Goal: Task Accomplishment & Management: Use online tool/utility

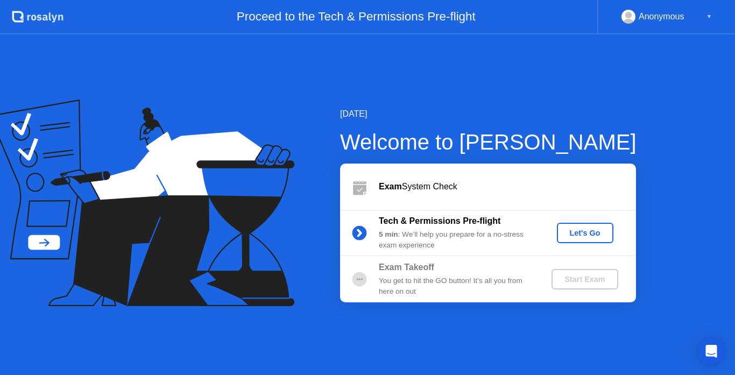
click at [585, 117] on div "[DATE]" at bounding box center [488, 114] width 297 height 13
click at [580, 237] on div "Let's Go" at bounding box center [585, 233] width 48 height 9
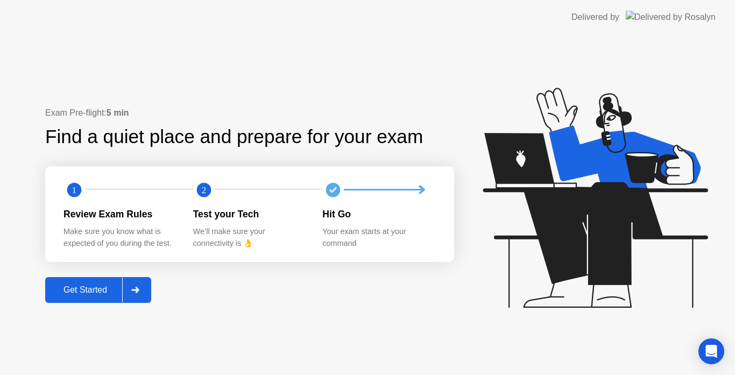
click at [133, 289] on icon at bounding box center [135, 290] width 8 height 6
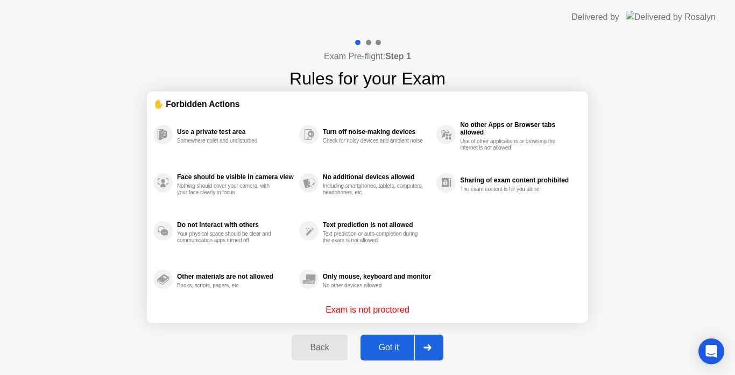
click at [384, 346] on div "Got it" at bounding box center [389, 348] width 51 height 10
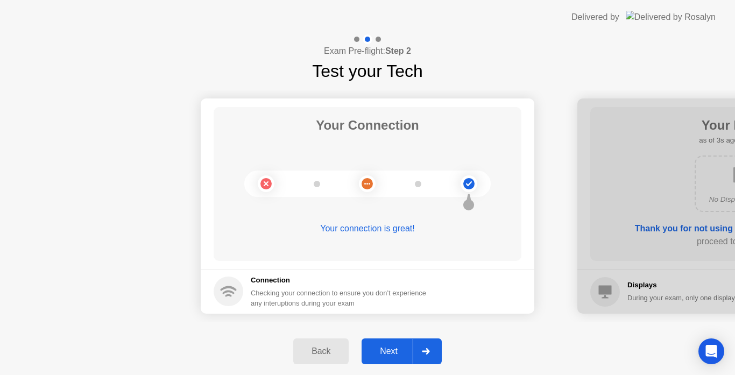
click at [398, 344] on button "Next" at bounding box center [402, 352] width 80 height 26
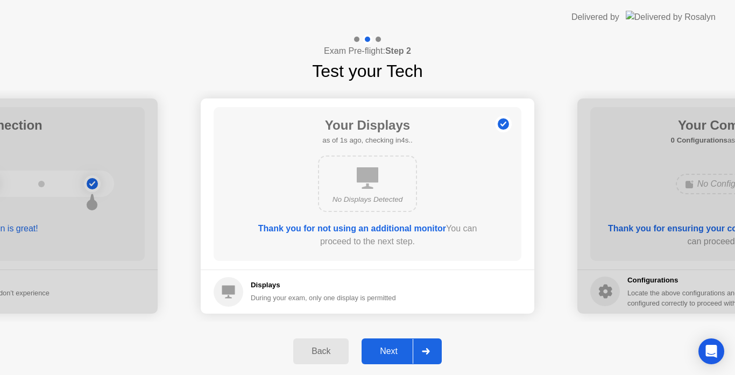
click at [398, 344] on button "Next" at bounding box center [402, 352] width 80 height 26
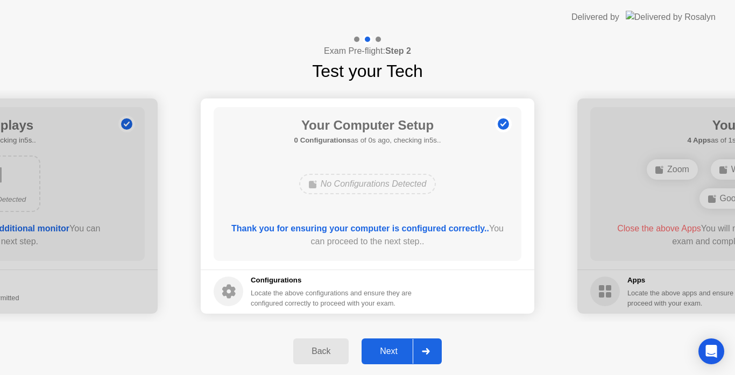
click at [398, 344] on button "Next" at bounding box center [402, 352] width 80 height 26
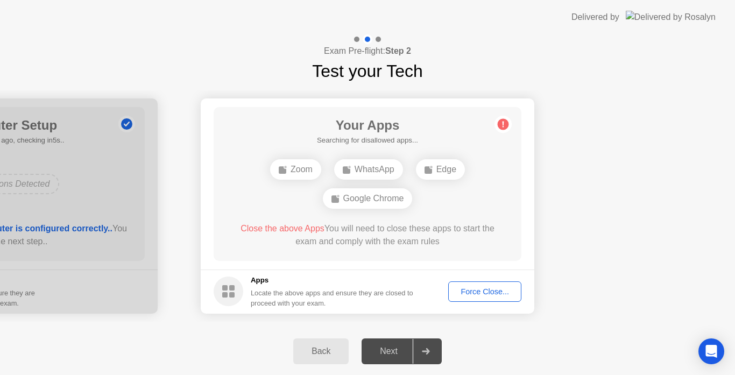
click at [350, 40] on div "Exam Pre-flight: Step 2 Test your Tech" at bounding box center [367, 59] width 735 height 50
click at [357, 38] on div at bounding box center [356, 39] width 5 height 5
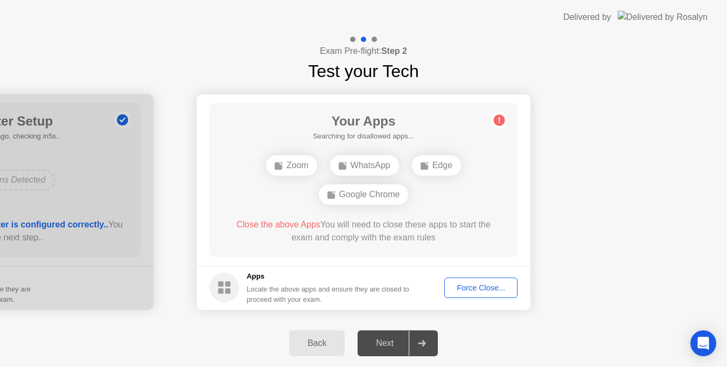
click at [458, 279] on button "Force Close..." at bounding box center [480, 287] width 73 height 20
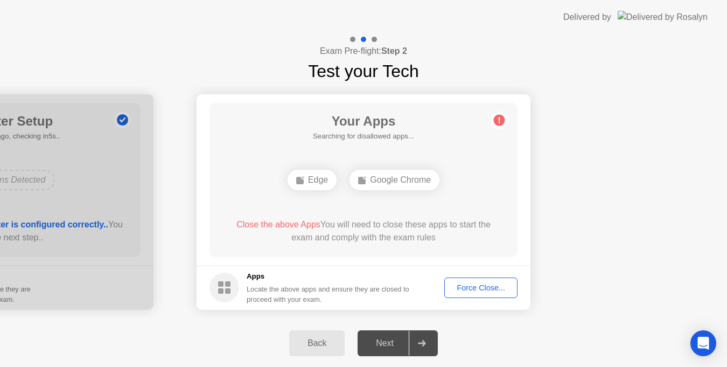
click at [452, 142] on div "Your Apps Searching for disallowed apps... Edge Google Chrome Close the above A…" at bounding box center [363, 180] width 308 height 154
click at [469, 291] on div "Force Close..." at bounding box center [481, 287] width 66 height 9
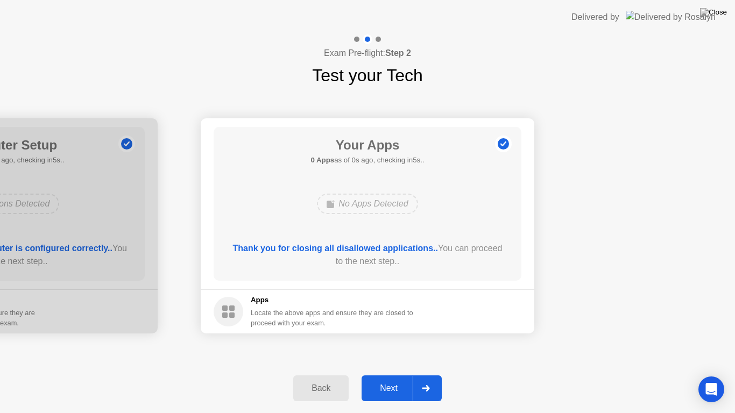
click at [381, 375] on div "Next" at bounding box center [389, 389] width 48 height 10
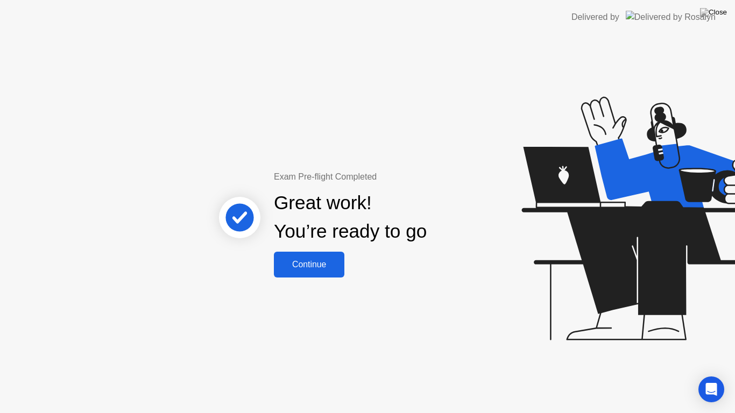
click at [314, 277] on button "Continue" at bounding box center [309, 265] width 71 height 26
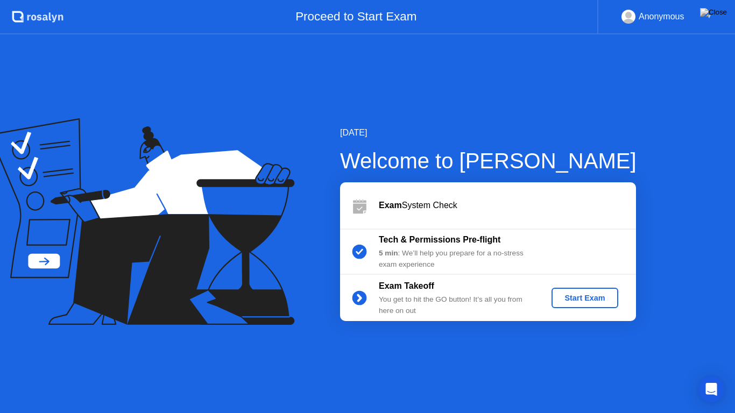
click at [570, 299] on div "Start Exam" at bounding box center [585, 298] width 58 height 9
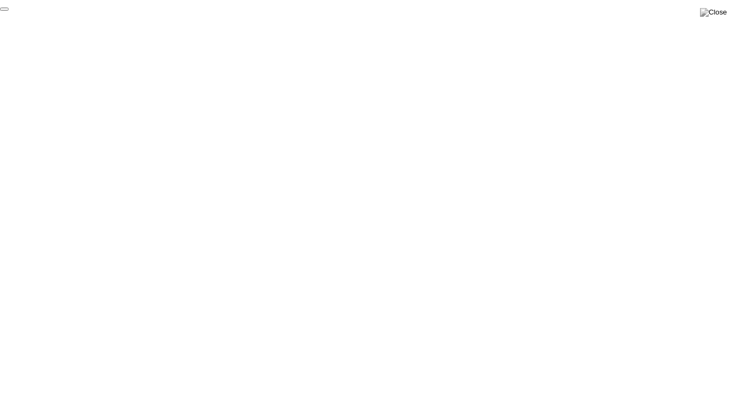
click div "End Proctoring Session"
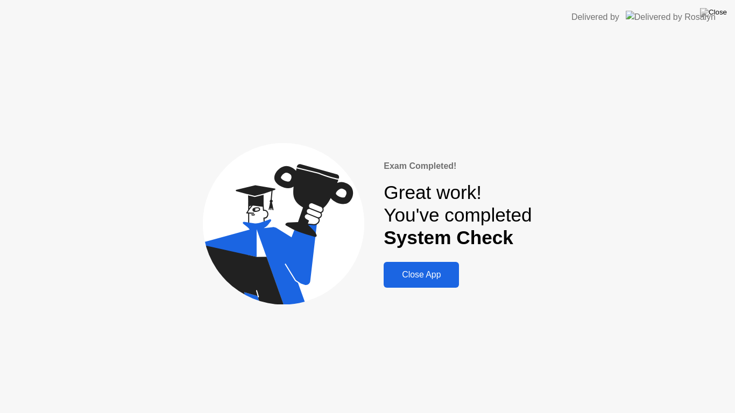
click at [428, 273] on div "Close App" at bounding box center [421, 275] width 69 height 10
